Goal: Information Seeking & Learning: Learn about a topic

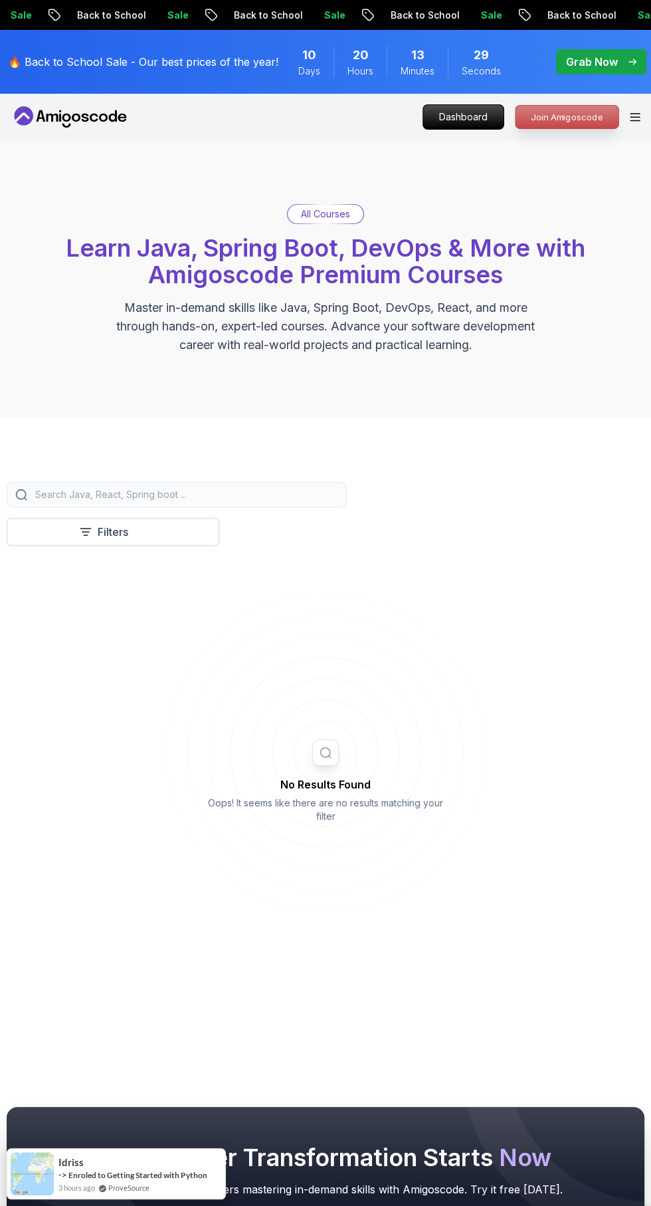
click at [581, 121] on p "Join Amigoscode" at bounding box center [567, 117] width 103 height 23
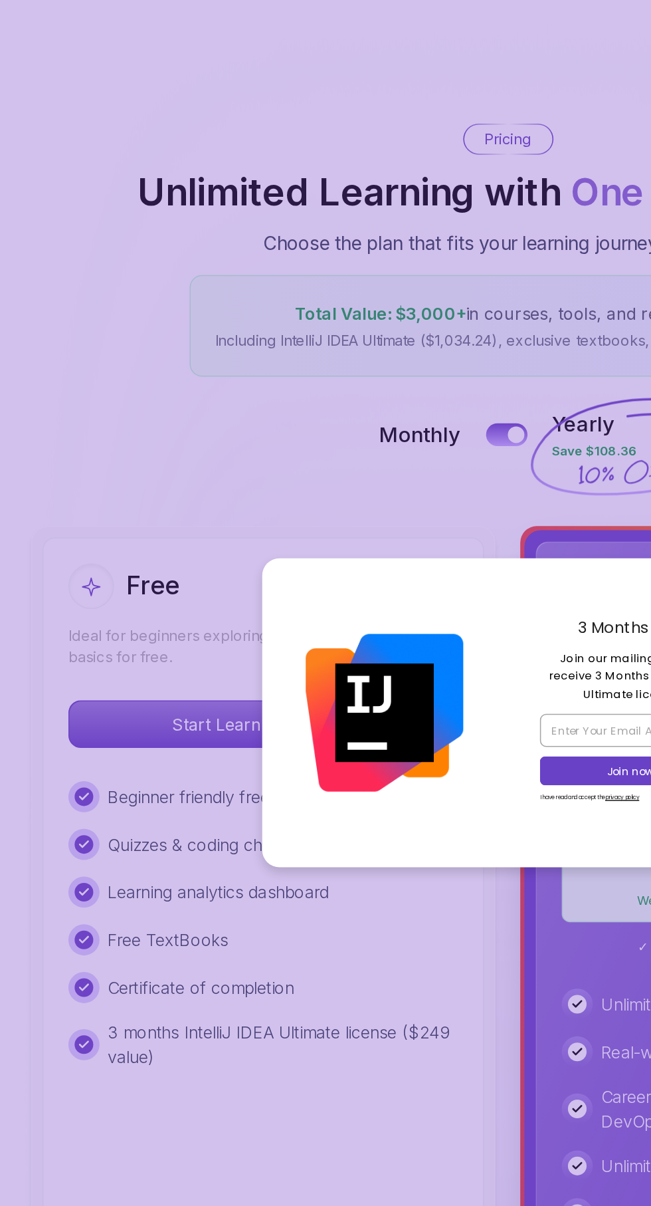
click at [322, 348] on p "Total Value: $3,000+ in courses, tools, and resources" at bounding box center [326, 347] width 376 height 16
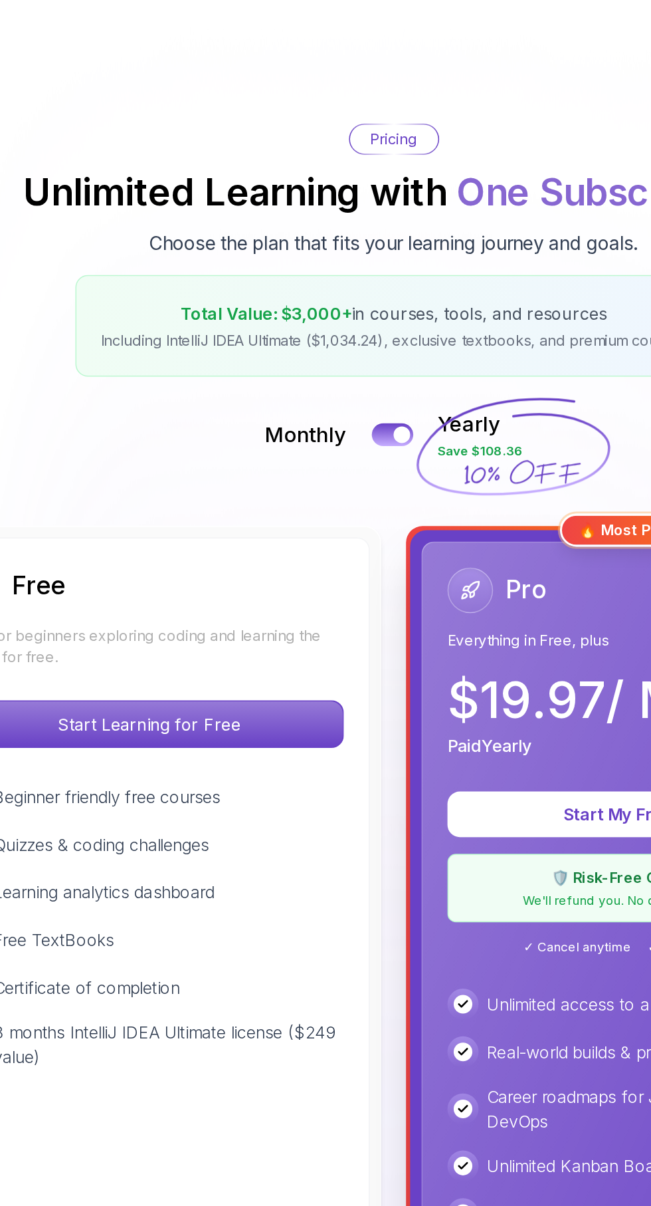
click at [470, 611] on p "$ 19.97 / Month" at bounding box center [469, 595] width 219 height 32
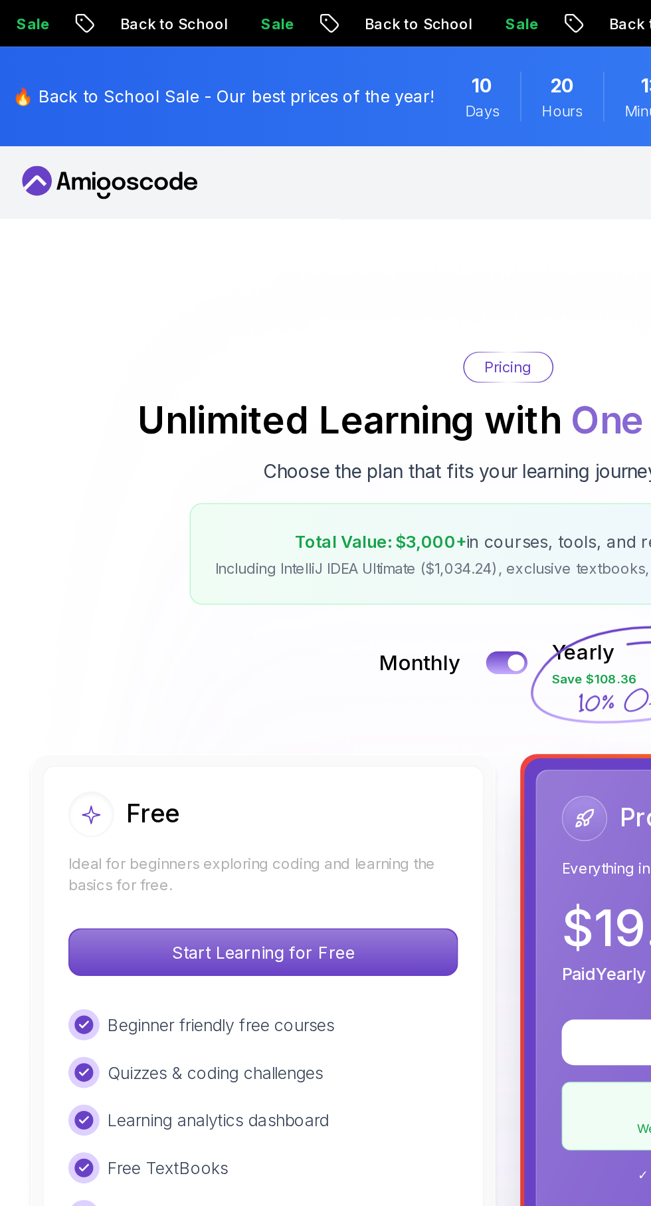
click at [96, 114] on icon at bounding box center [71, 116] width 120 height 21
click at [390, 109] on nav "Products Resources Pricing Testimonials For Business Dashboard" at bounding box center [326, 117] width 630 height 47
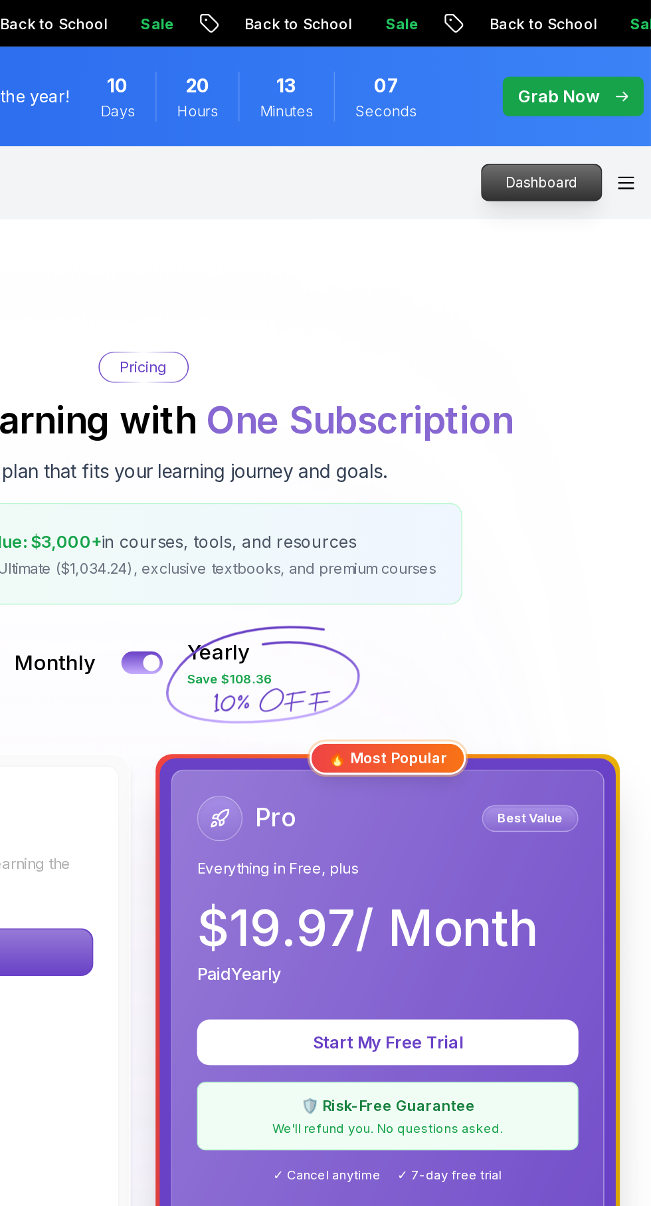
click at [618, 114] on p "Dashboard" at bounding box center [581, 117] width 76 height 23
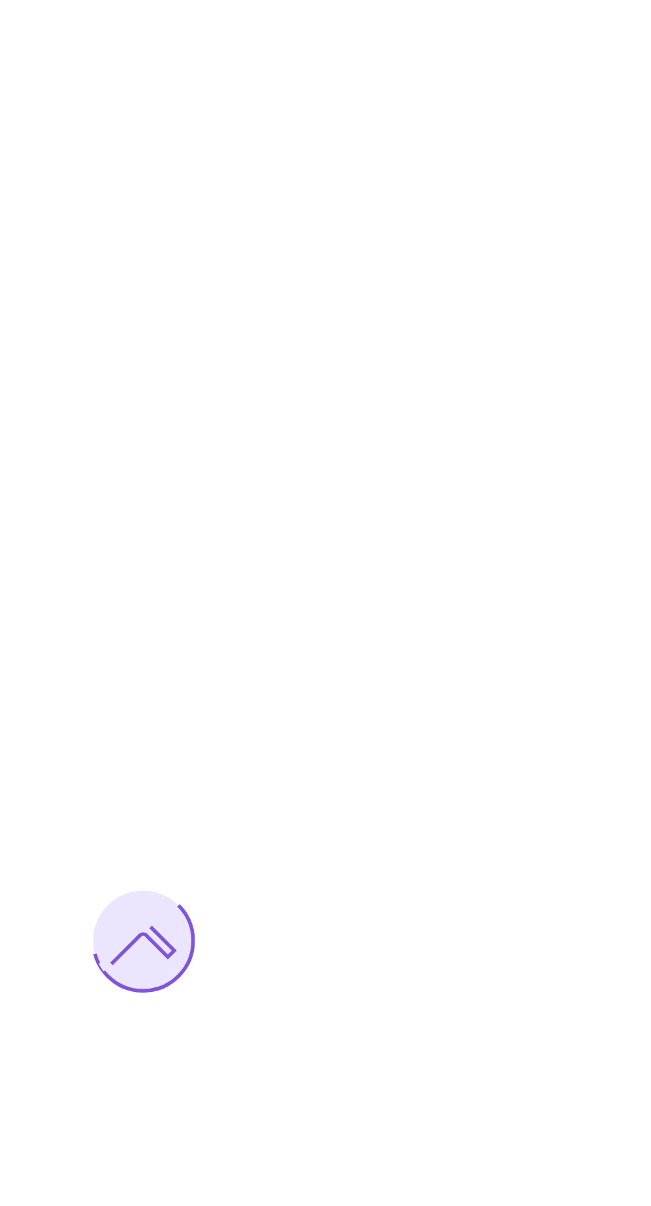
click at [635, 112] on div at bounding box center [325, 603] width 651 height 1206
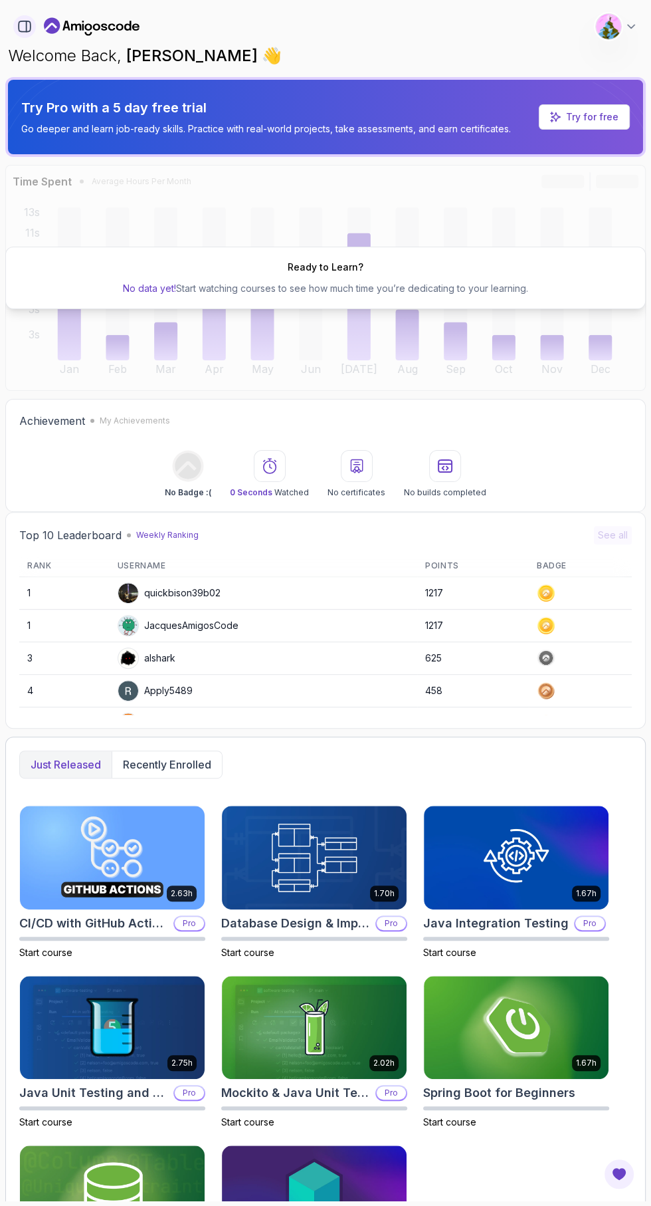
click at [27, 25] on icon "button" at bounding box center [27, 26] width 0 height 11
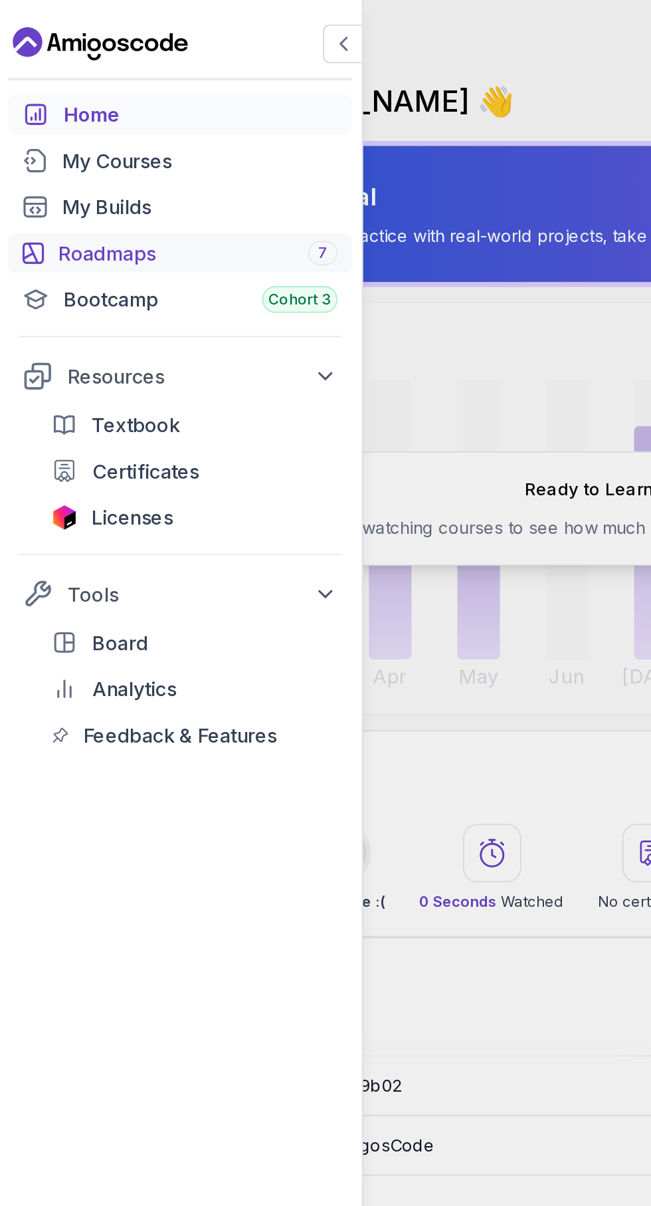
click at [40, 134] on div "Roadmaps 7" at bounding box center [109, 138] width 152 height 16
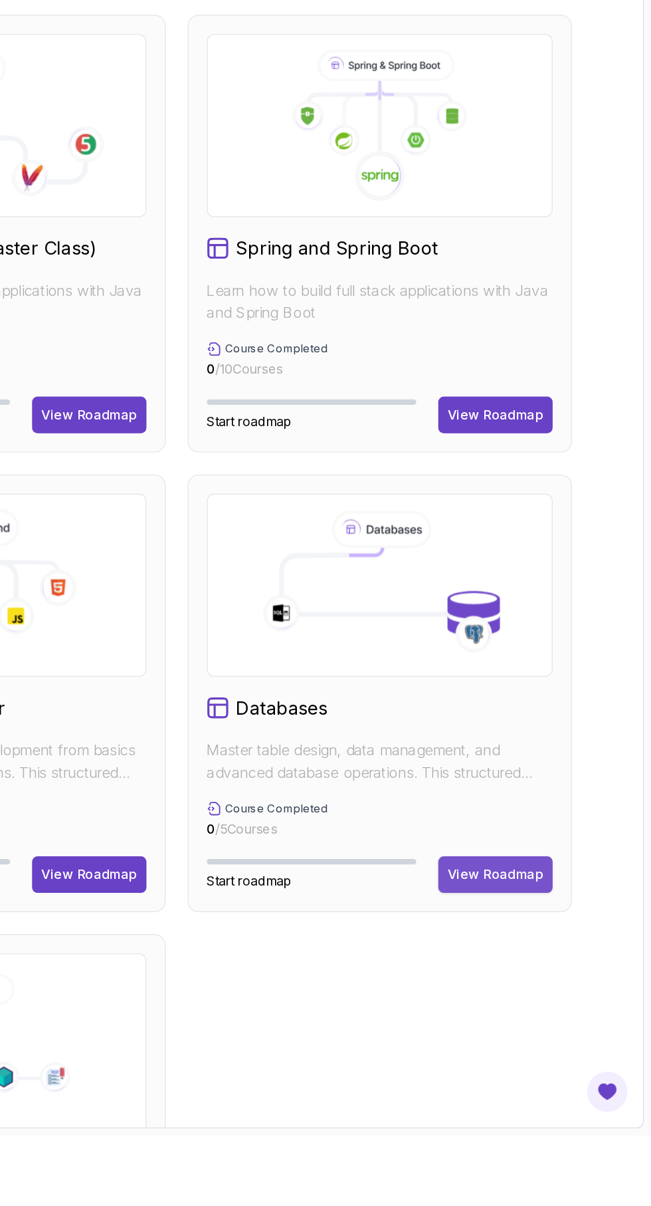
click at [546, 1018] on div "View Roadmap" at bounding box center [538, 1016] width 70 height 13
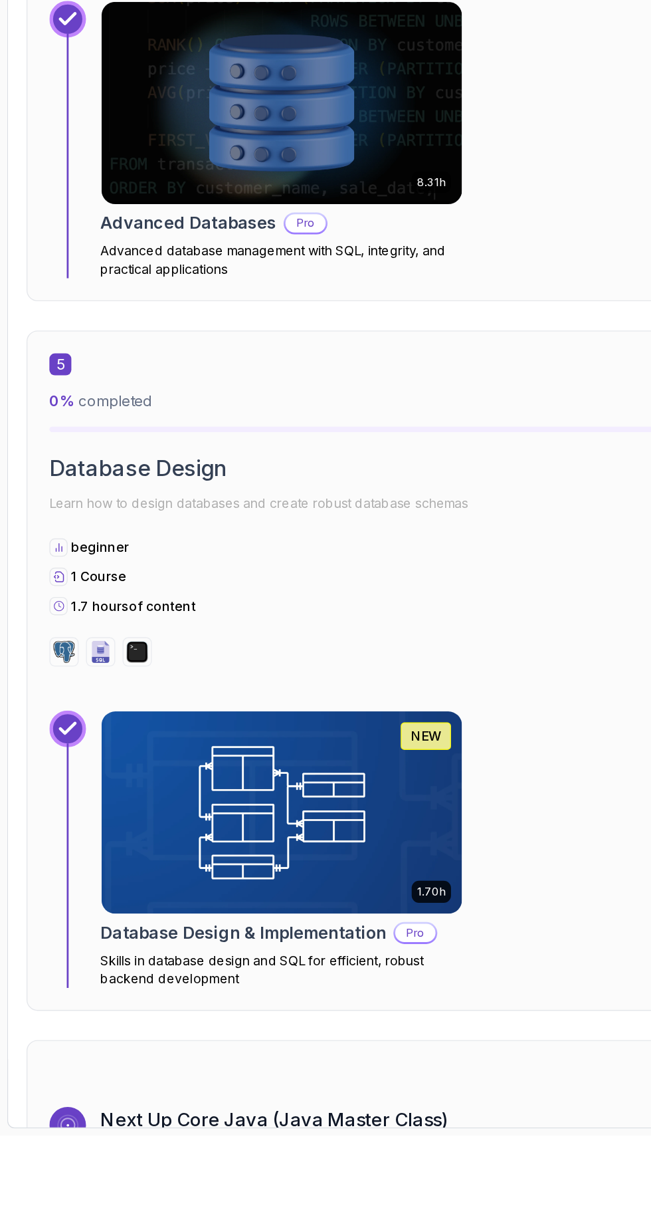
scroll to position [1926, 0]
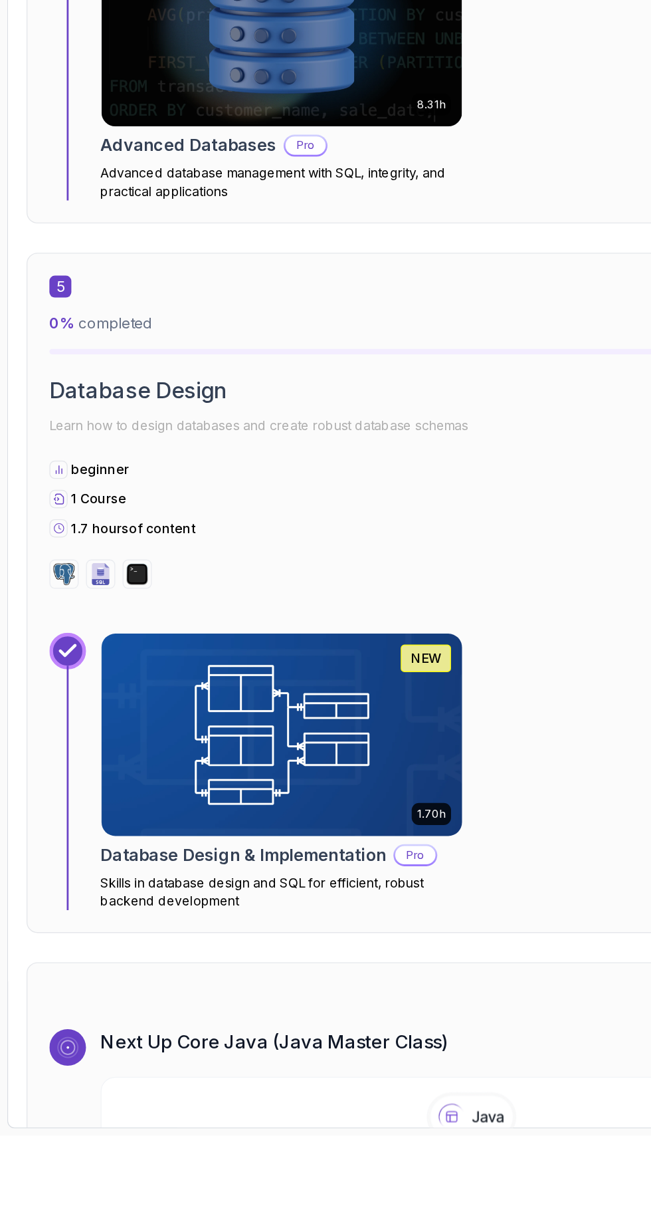
click at [253, 897] on img at bounding box center [204, 915] width 275 height 154
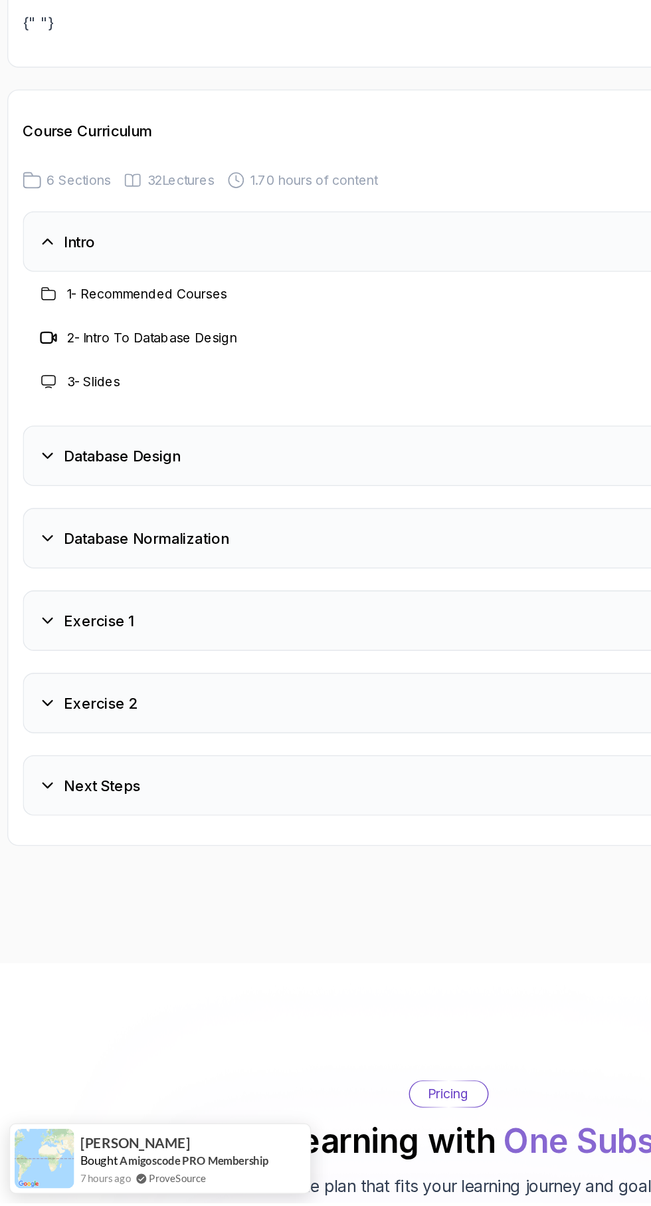
scroll to position [2484, 0]
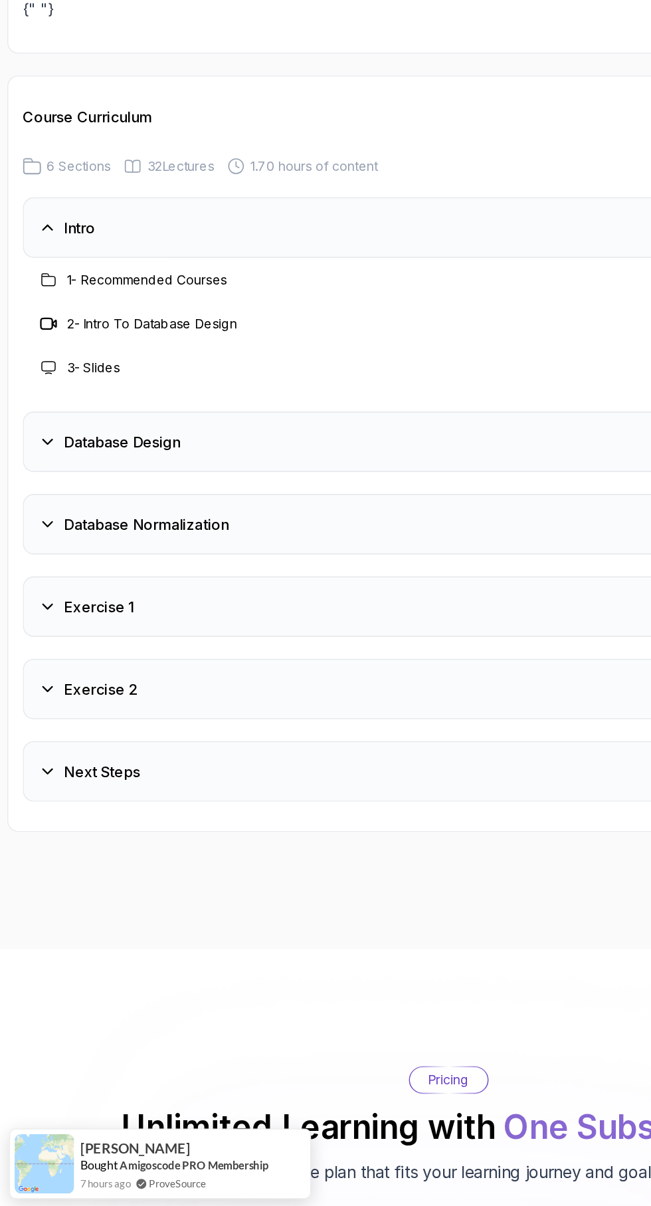
click at [41, 641] on div "Database Design" at bounding box center [79, 649] width 103 height 16
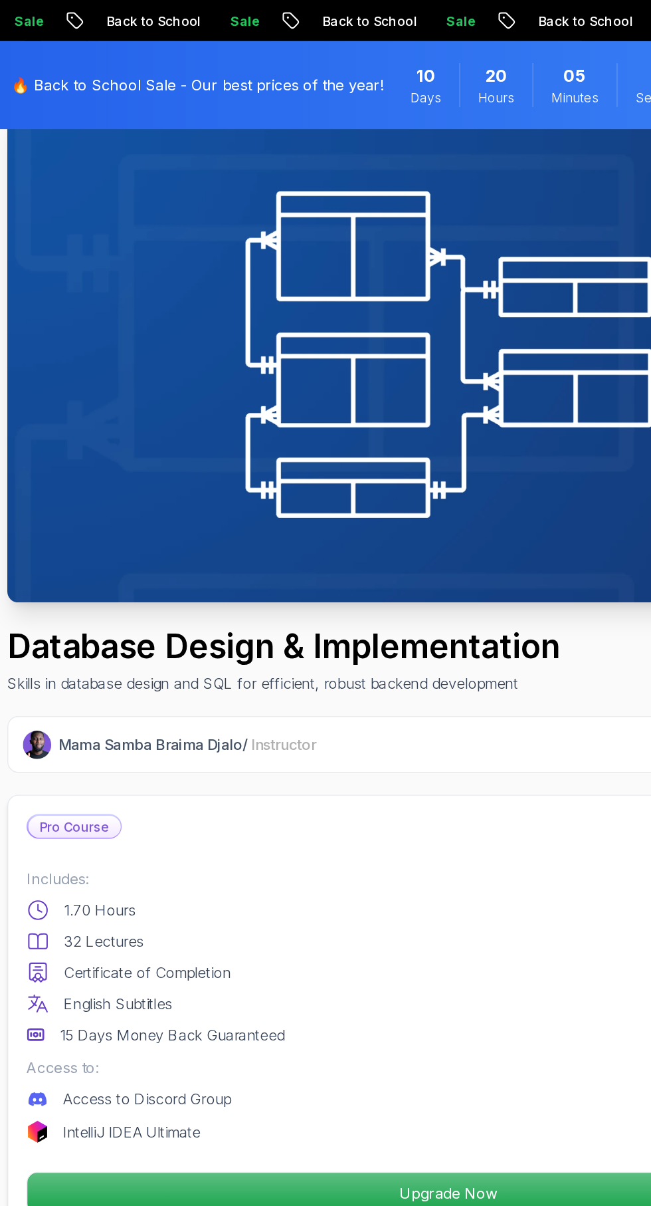
scroll to position [0, 0]
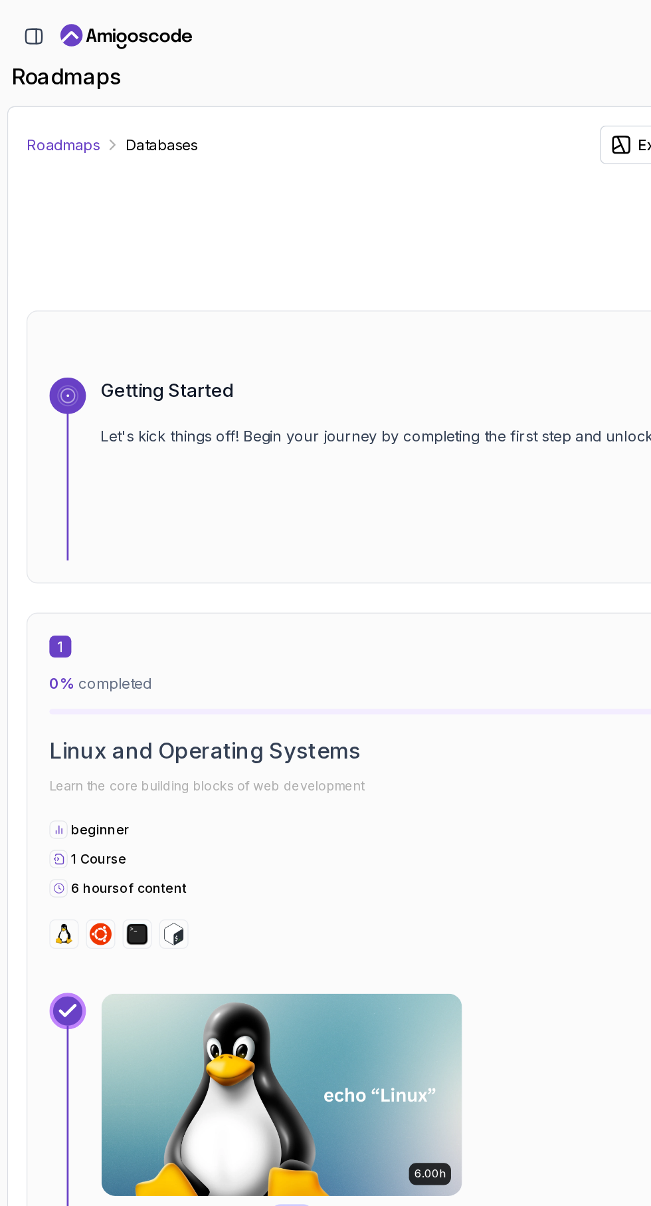
click at [53, 103] on link "Roadmaps" at bounding box center [45, 105] width 53 height 16
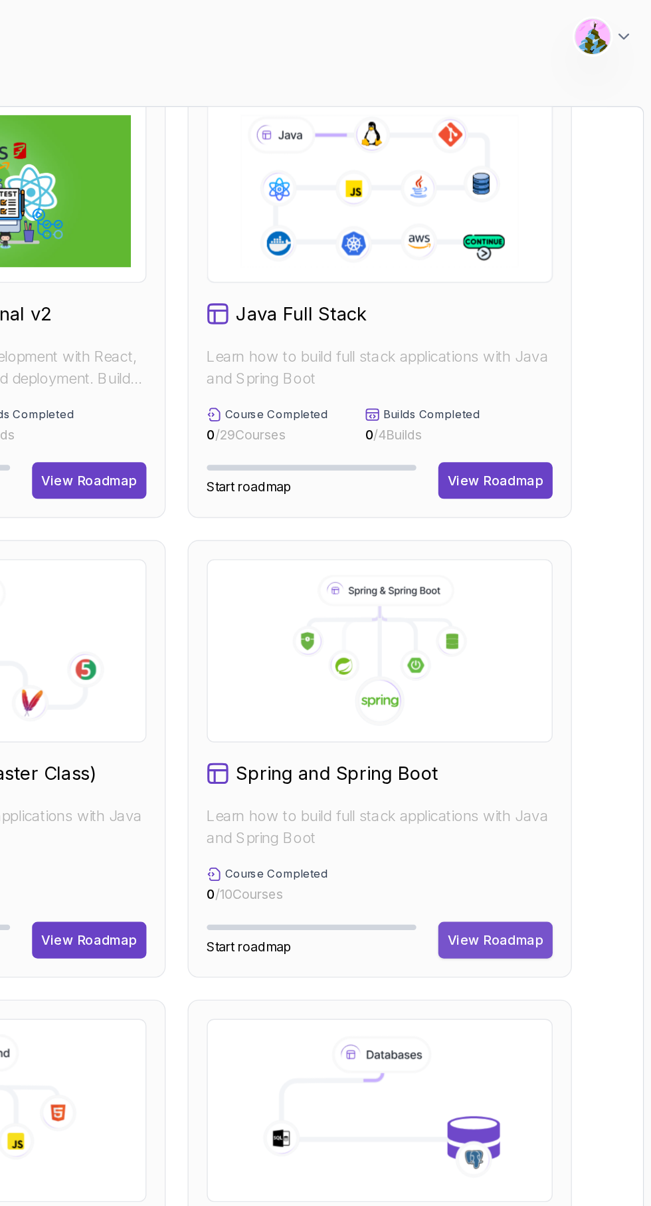
click at [532, 681] on div "View Roadmap" at bounding box center [538, 682] width 70 height 13
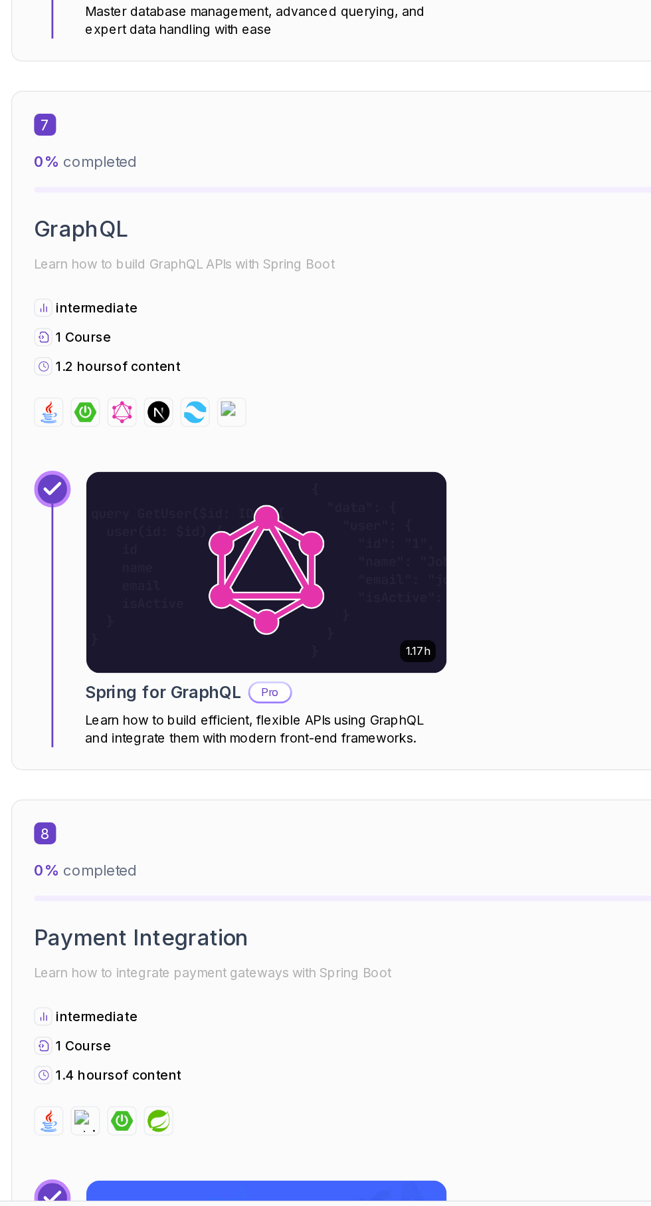
scroll to position [3224, 0]
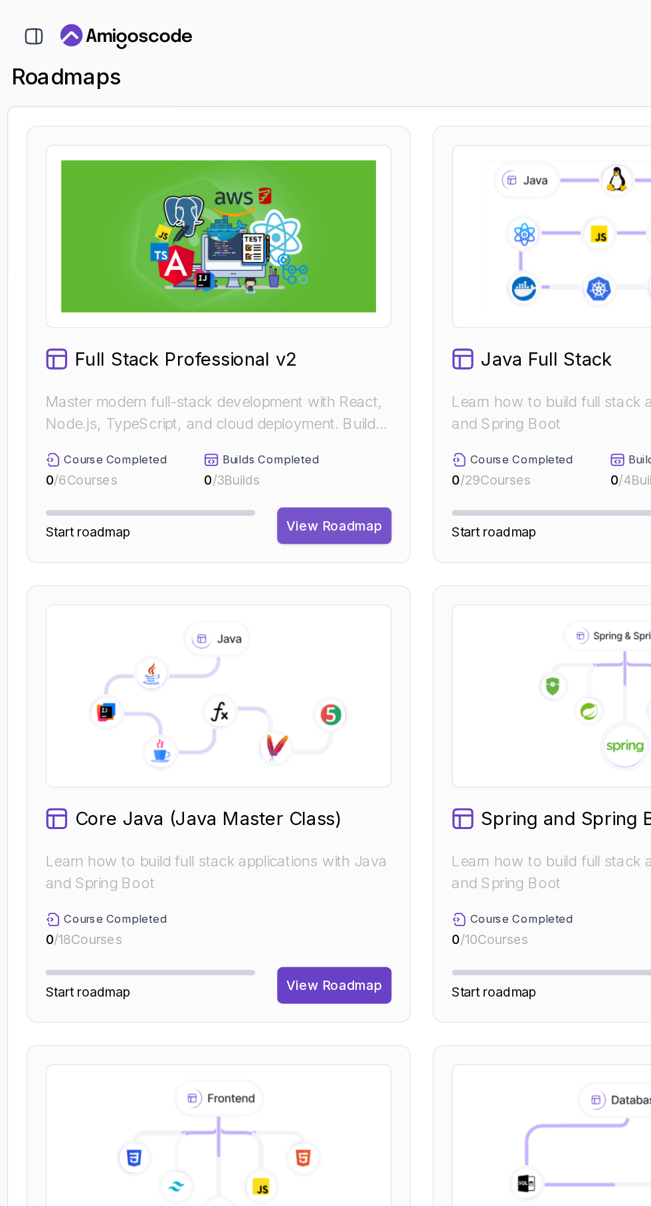
click at [259, 379] on div "View Roadmap" at bounding box center [243, 381] width 70 height 13
